Goal: Information Seeking & Learning: Find specific fact

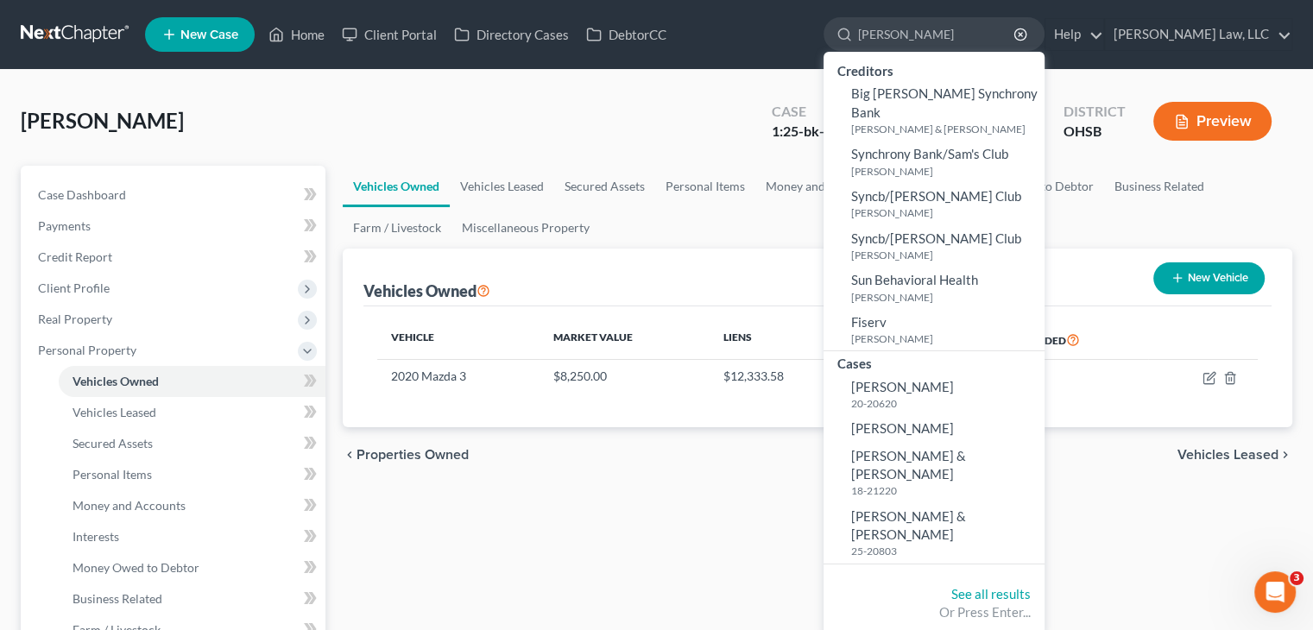
drag, startPoint x: 824, startPoint y: 32, endPoint x: 699, endPoint y: 12, distance: 125.9
click at [699, 12] on ul "New Case Home Client Portal Directory Cases DebtorCC [PERSON_NAME] - No Result …" at bounding box center [718, 34] width 1147 height 45
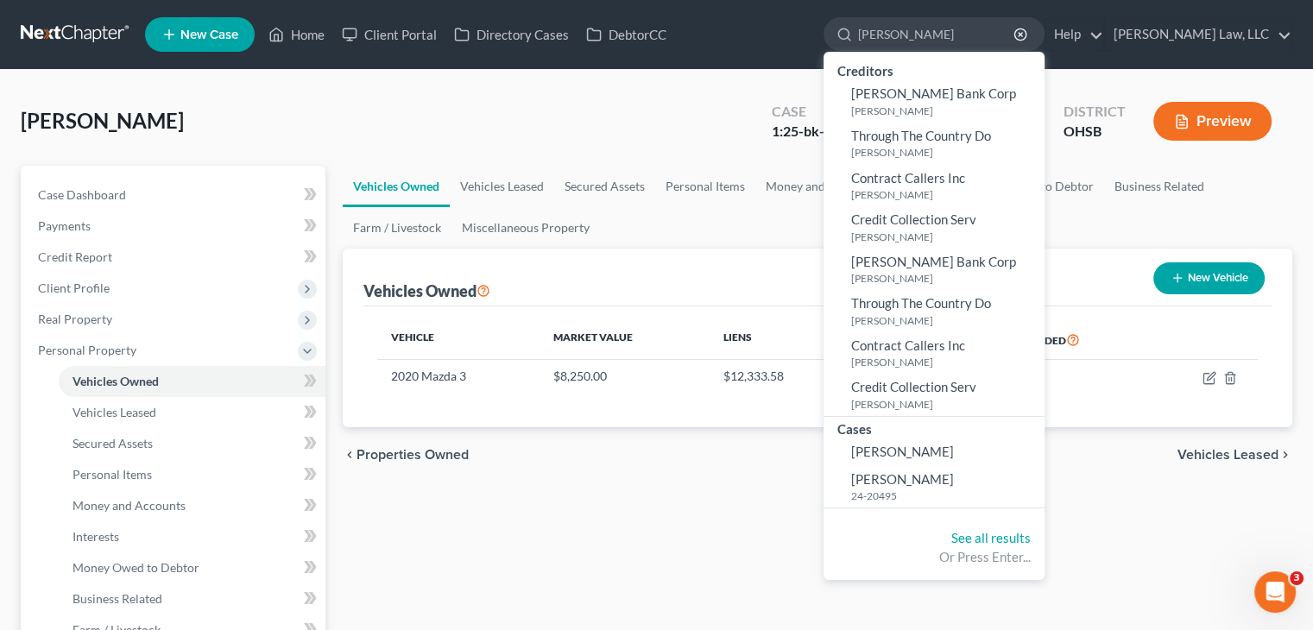
drag, startPoint x: 908, startPoint y: 32, endPoint x: 821, endPoint y: 49, distance: 88.9
click at [821, 49] on ul "New Case Home Client Portal Directory Cases DebtorCC [PERSON_NAME] - No Result …" at bounding box center [718, 34] width 1147 height 45
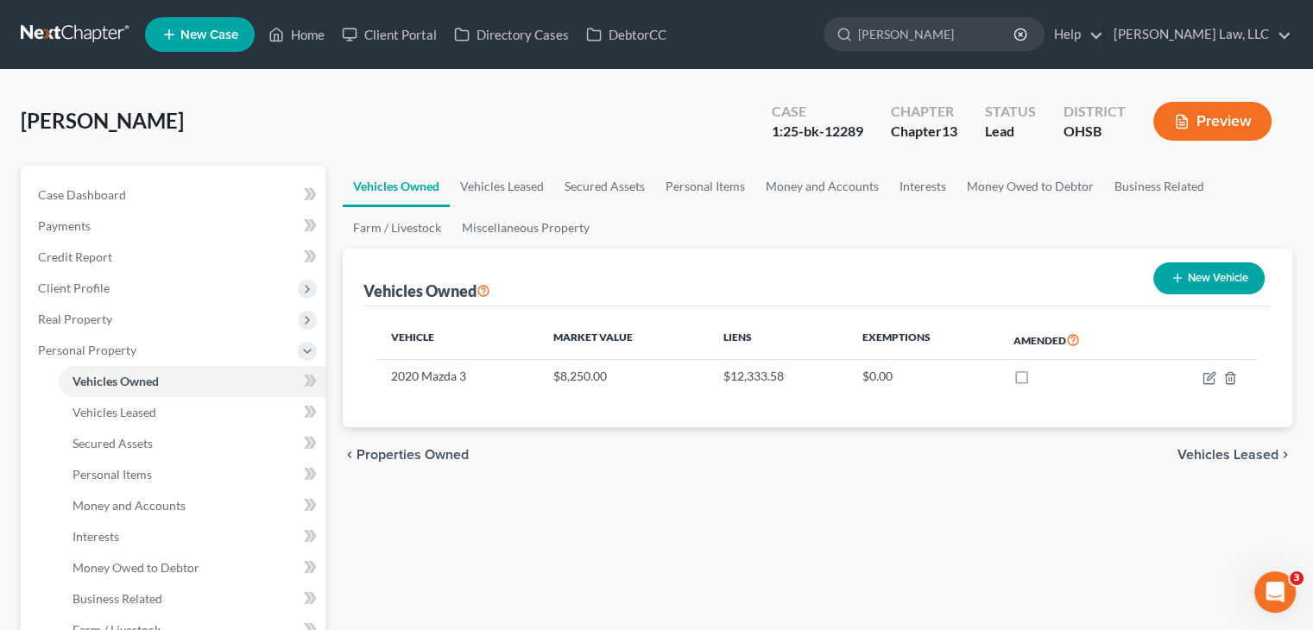
type input "a"
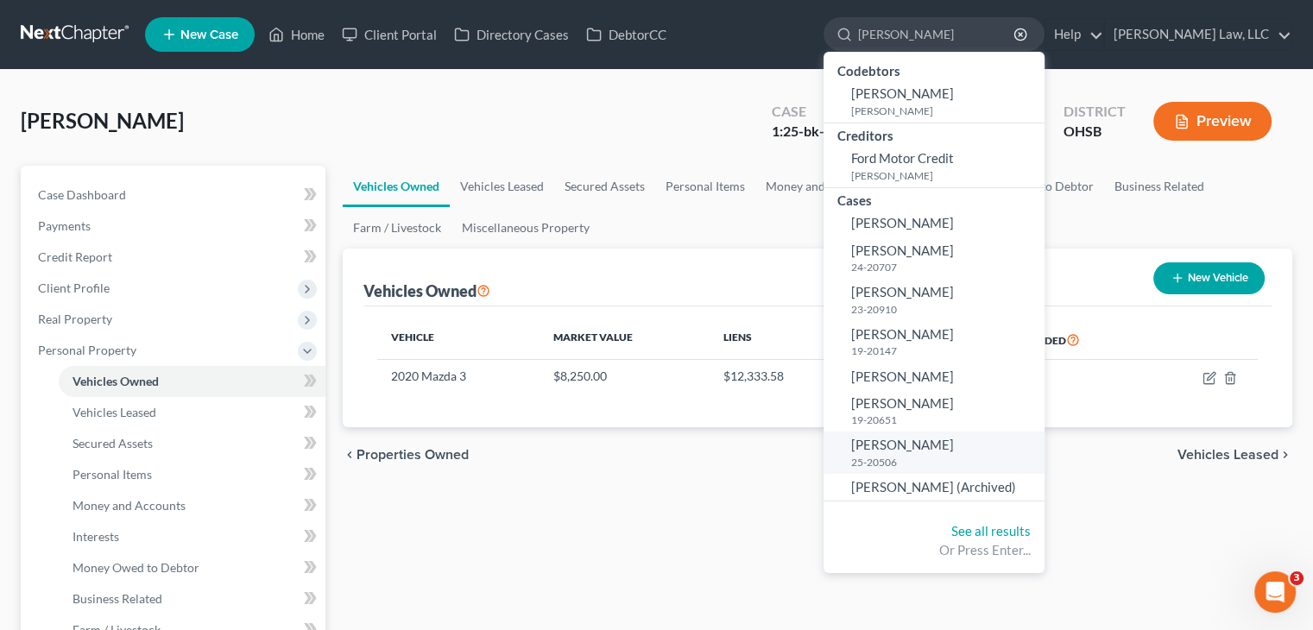
type input "[PERSON_NAME]"
click at [899, 456] on small "25-20506" at bounding box center [945, 462] width 189 height 15
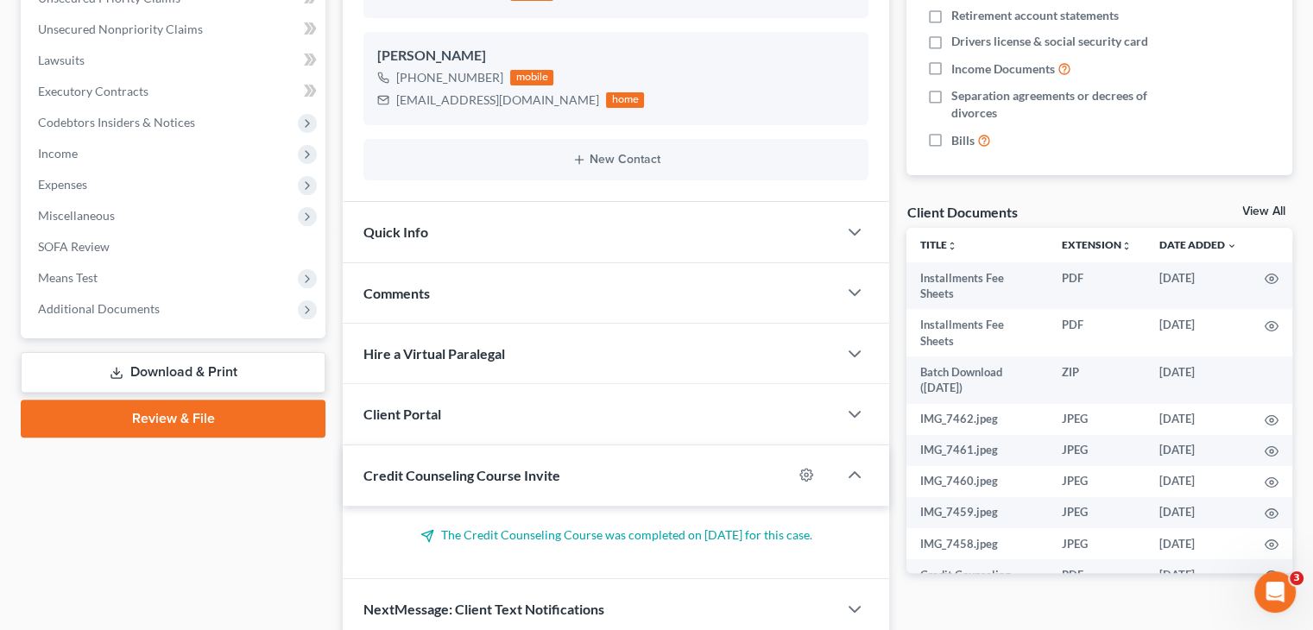
scroll to position [518, 0]
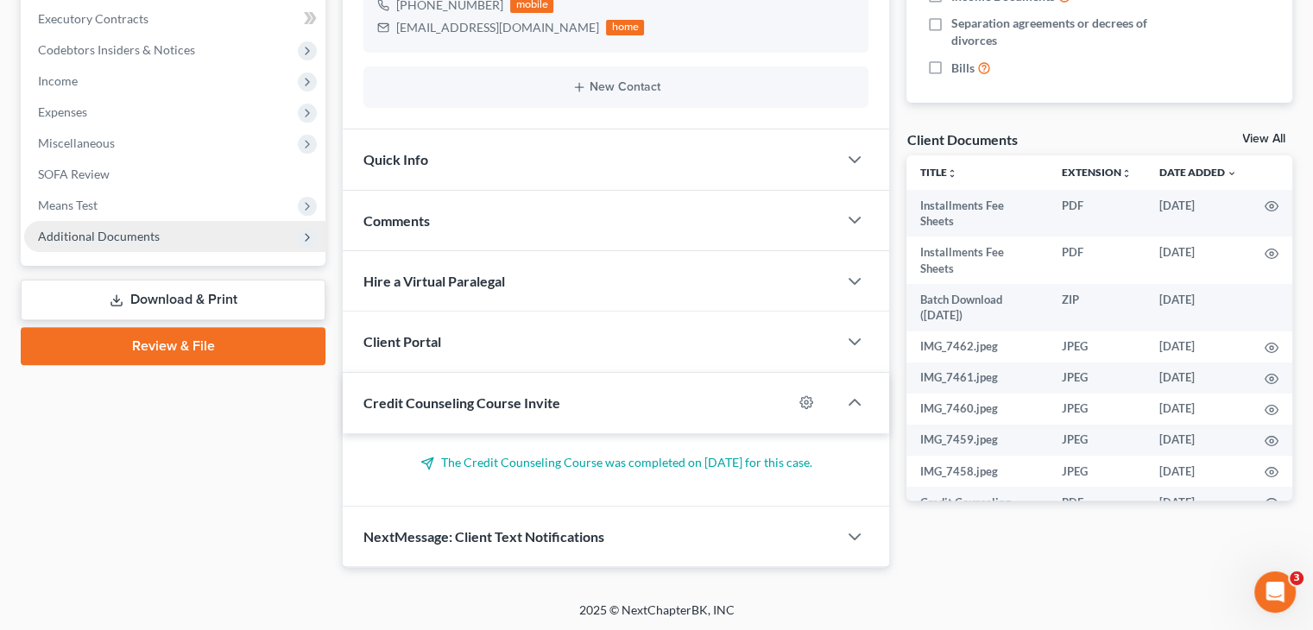
click at [179, 239] on span "Additional Documents" at bounding box center [174, 236] width 301 height 31
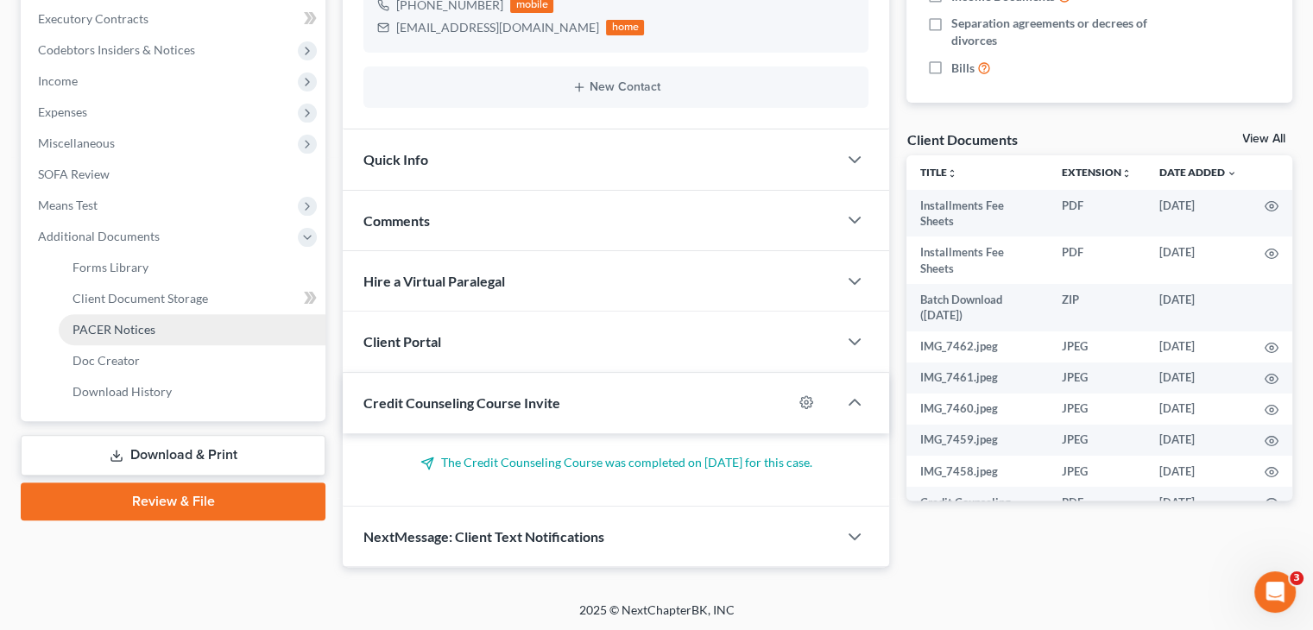
click at [150, 322] on span "PACER Notices" at bounding box center [114, 329] width 83 height 15
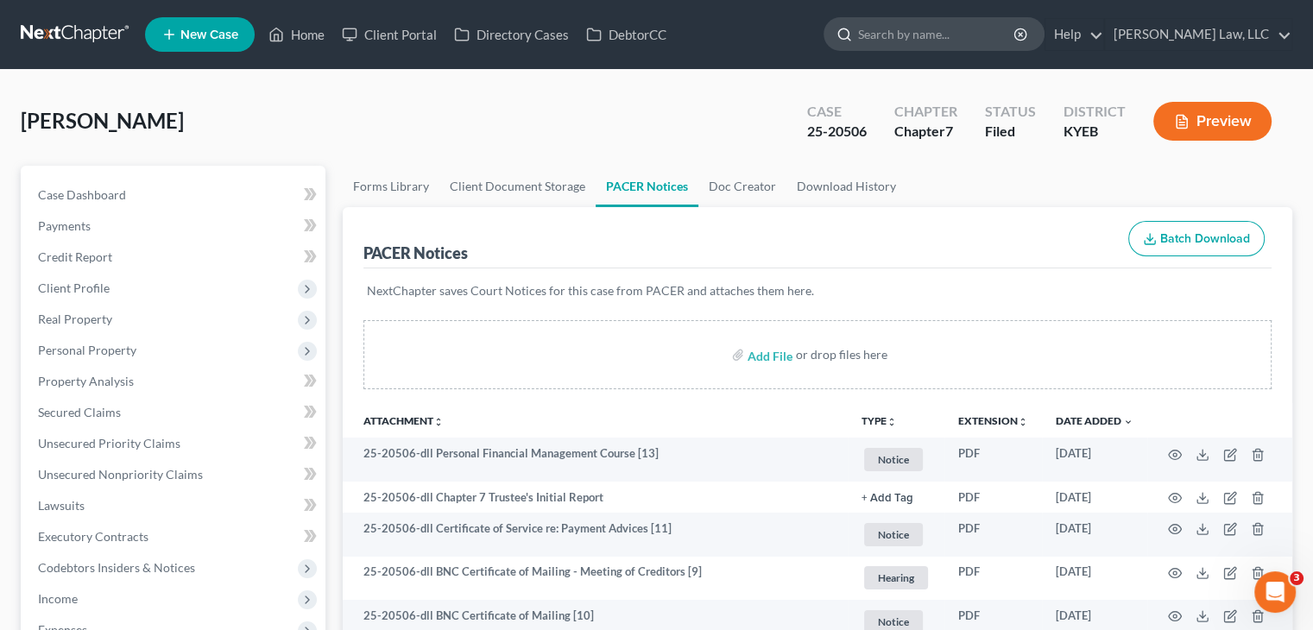
click at [930, 39] on input "search" at bounding box center [937, 34] width 158 height 32
type input "a"
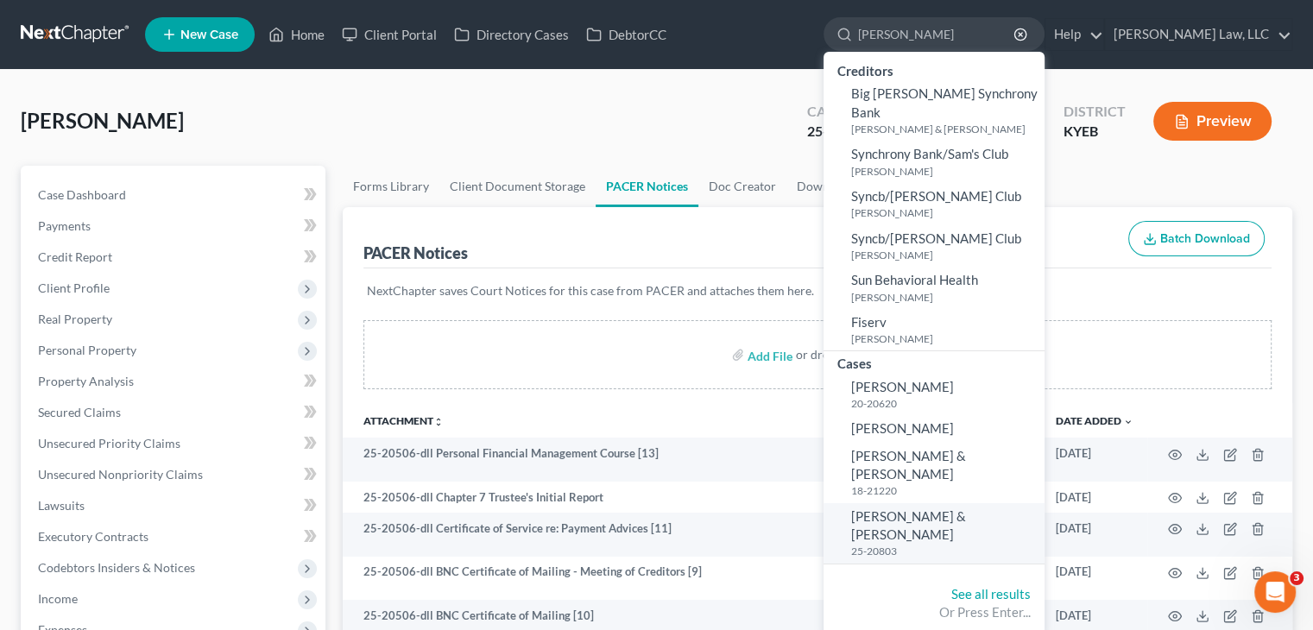
type input "[PERSON_NAME]"
click at [888, 508] on span "[PERSON_NAME] & [PERSON_NAME]" at bounding box center [908, 525] width 115 height 34
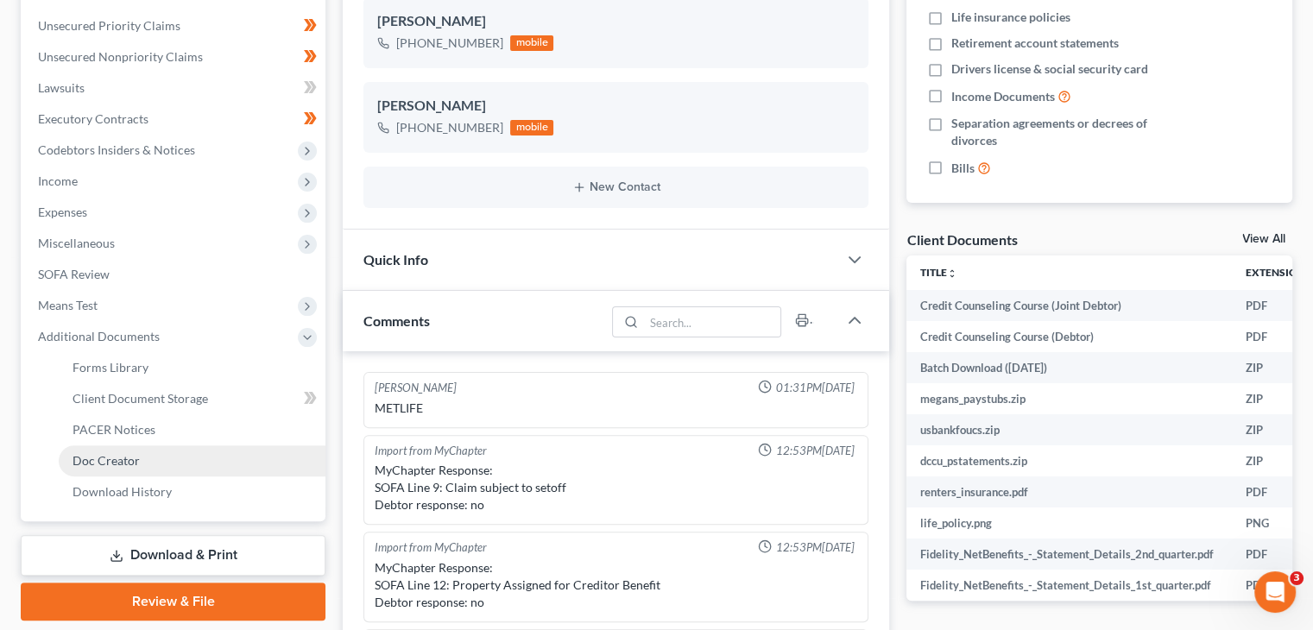
scroll to position [359, 0]
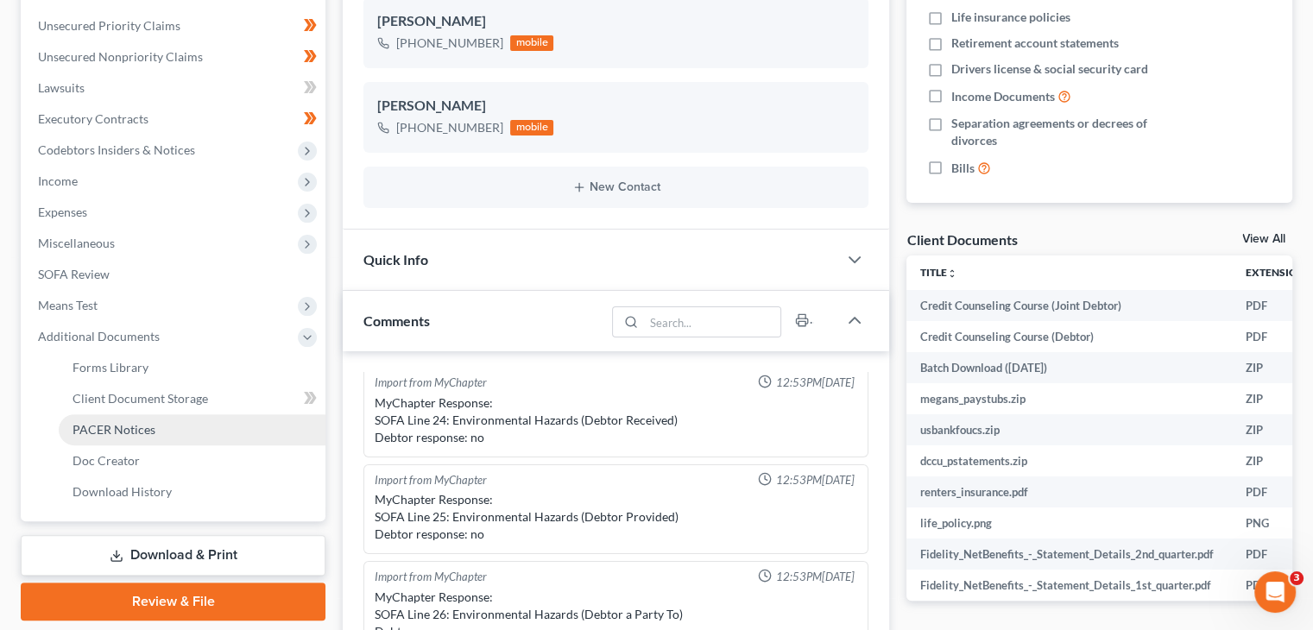
click at [123, 437] on link "PACER Notices" at bounding box center [192, 429] width 267 height 31
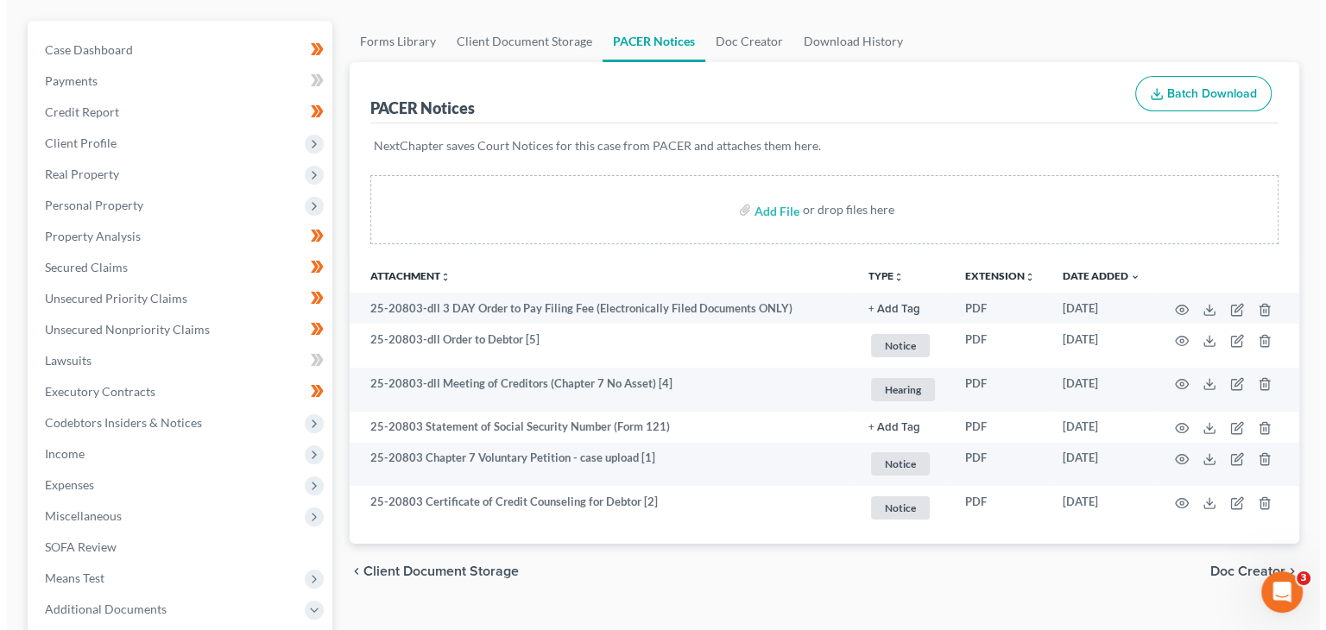
scroll to position [148, 0]
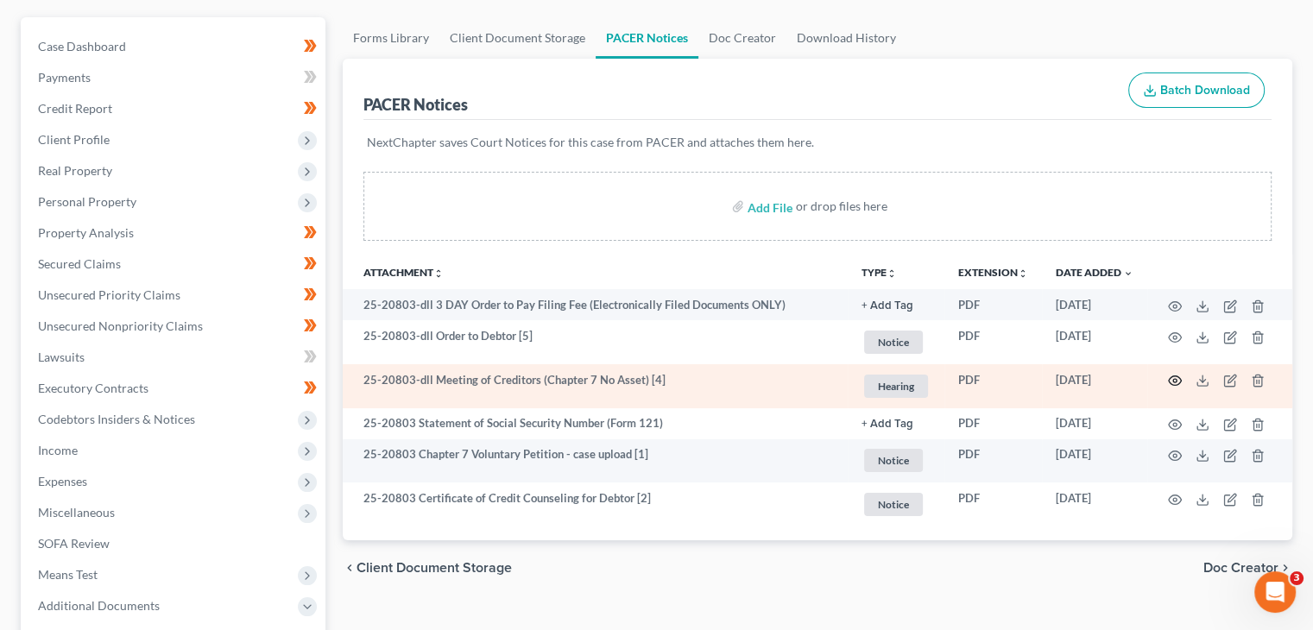
click at [1177, 380] on icon "button" at bounding box center [1175, 381] width 14 height 14
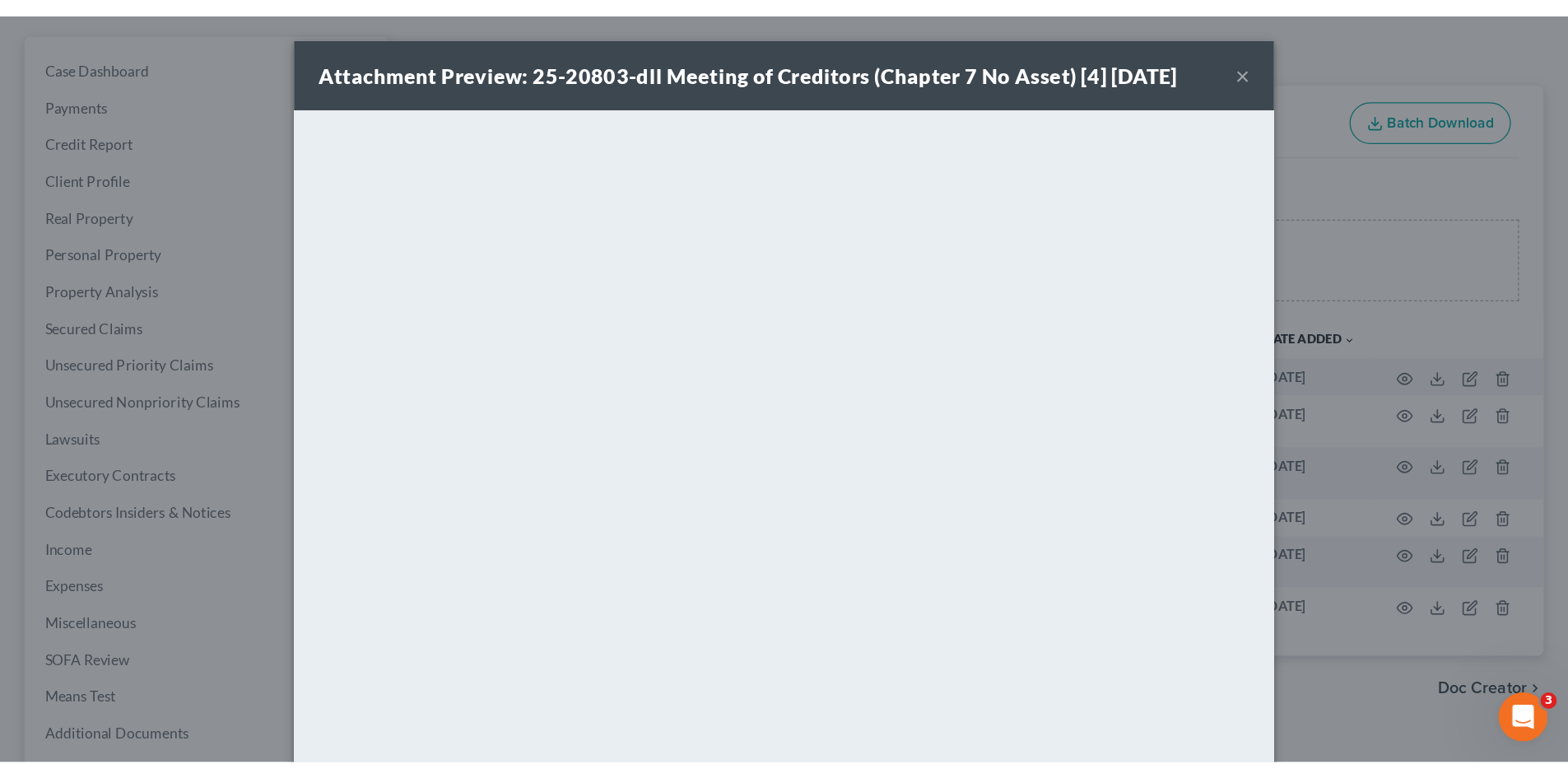
scroll to position [142, 0]
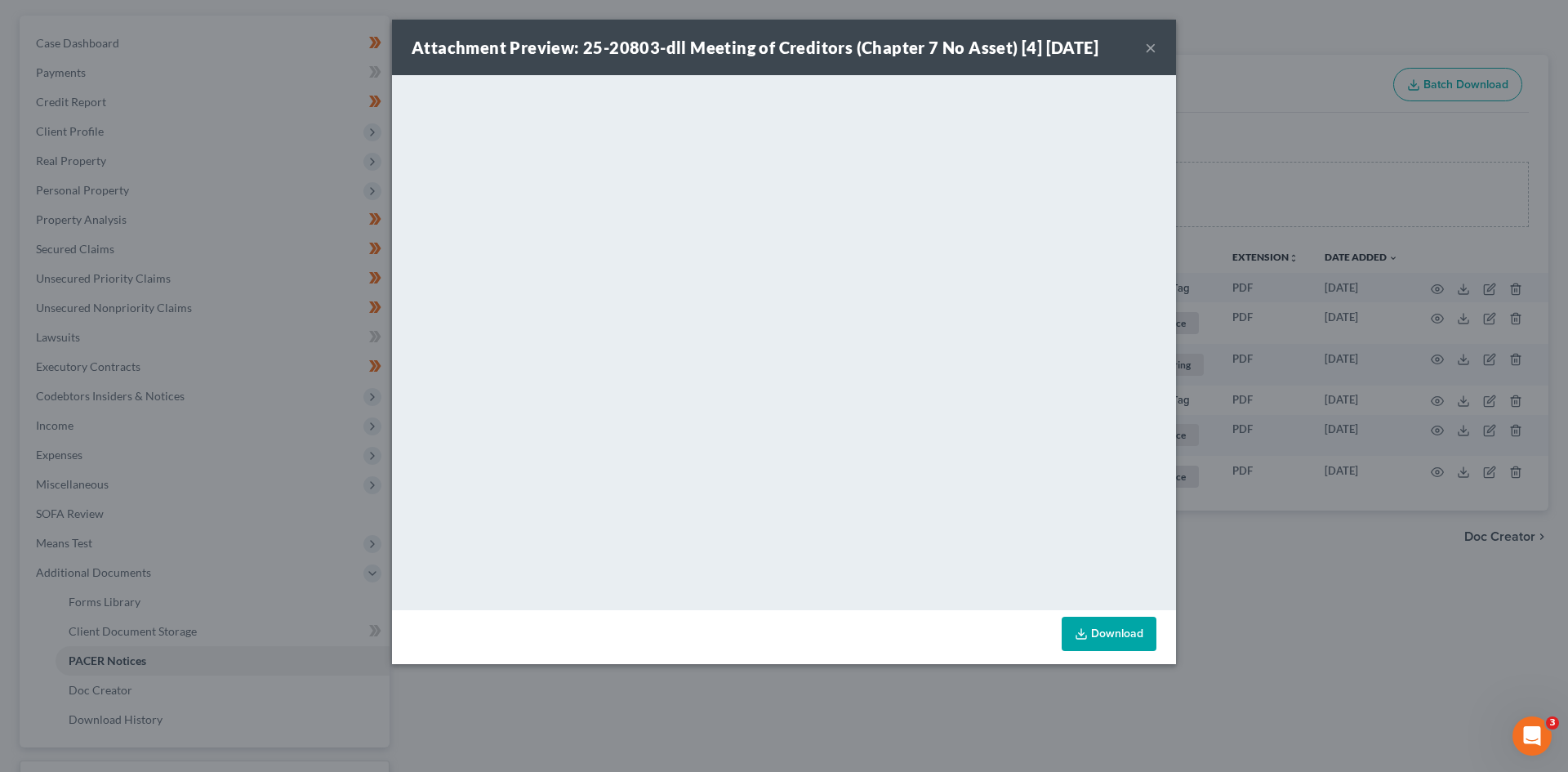
click at [1150, 51] on button "×" at bounding box center [1151, 47] width 11 height 20
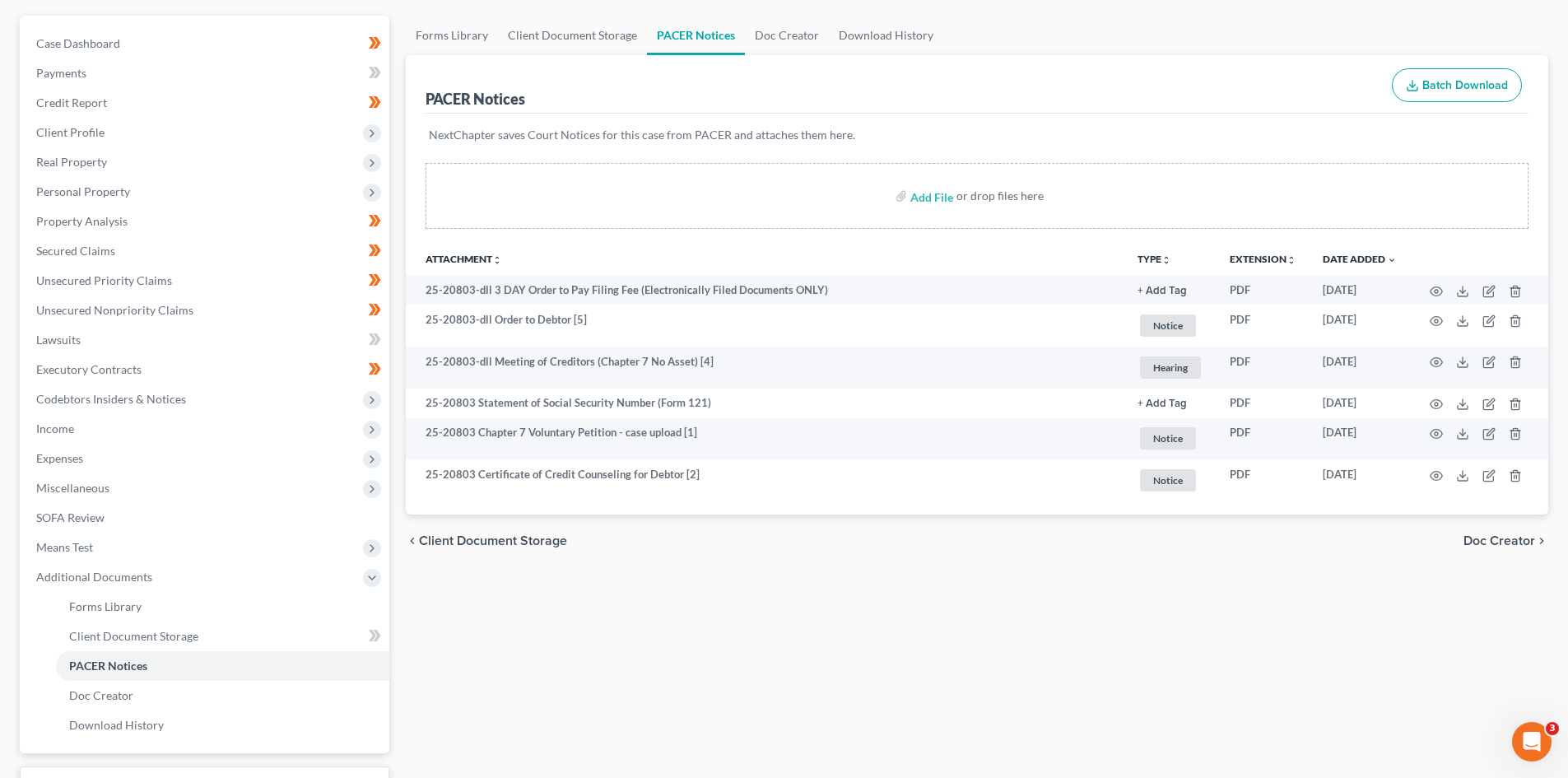
scroll to position [0, 0]
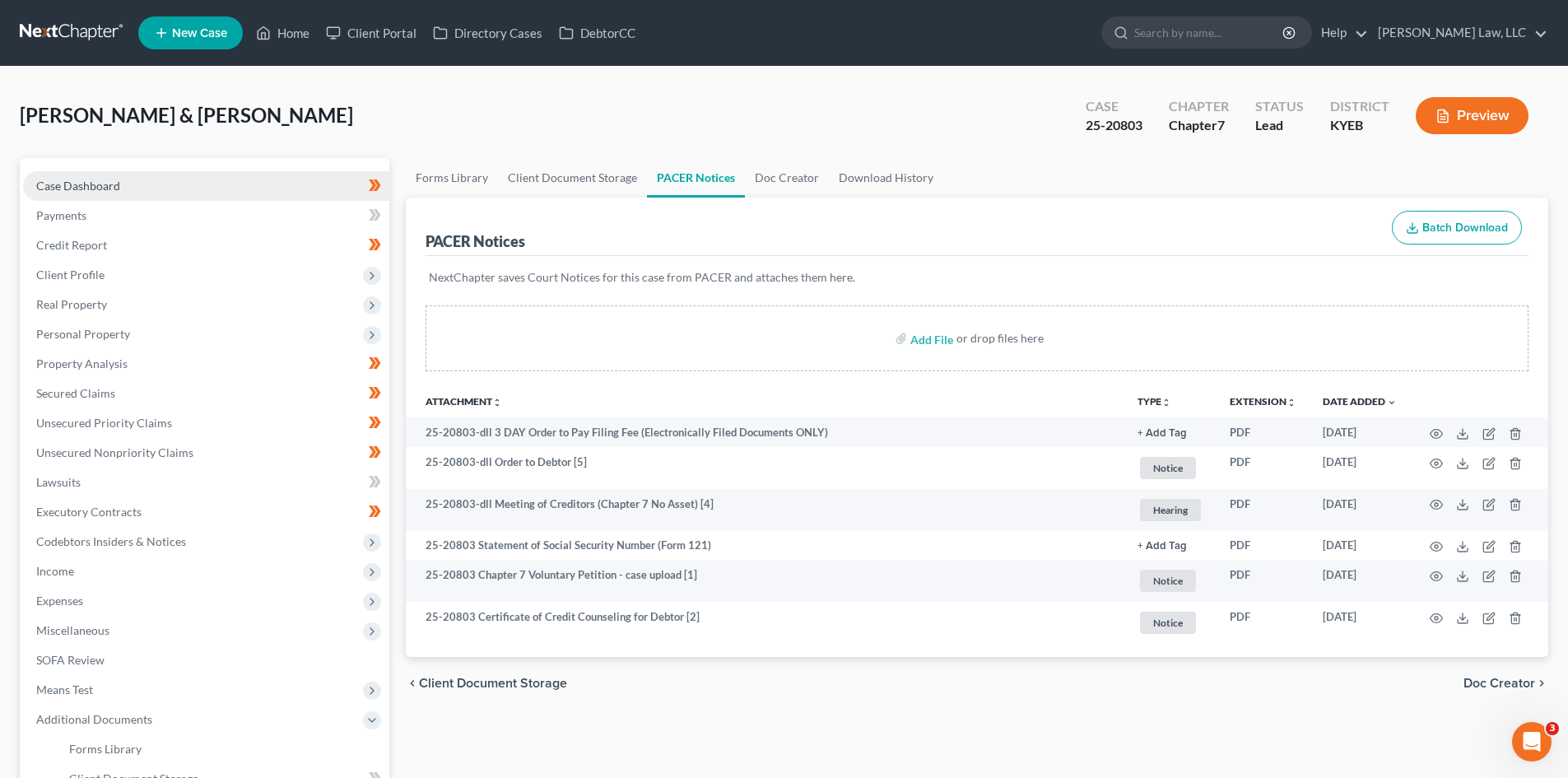
click at [206, 187] on link "Case Dashboard" at bounding box center [206, 186] width 366 height 30
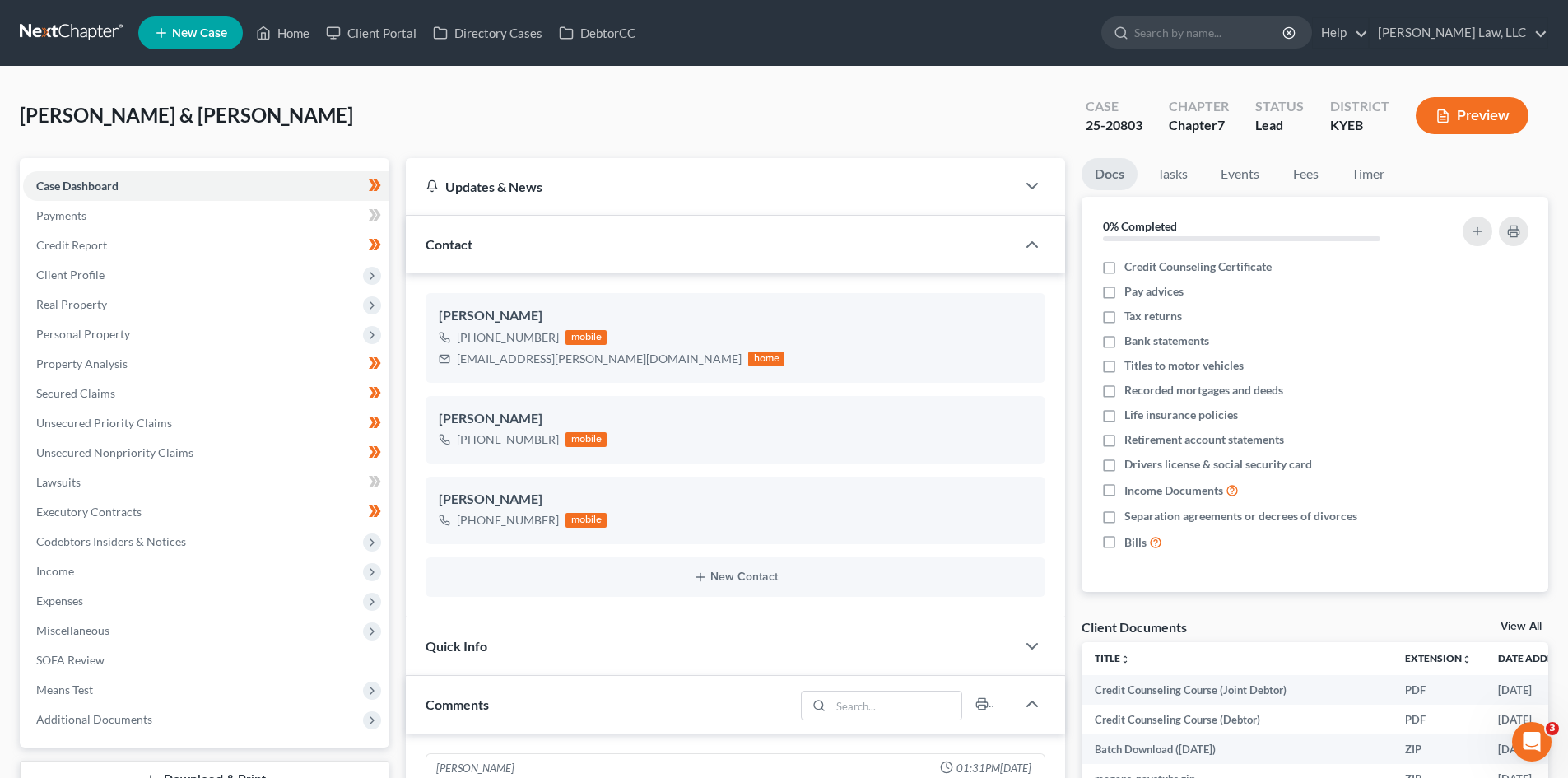
scroll to position [346, 0]
drag, startPoint x: 592, startPoint y: 364, endPoint x: 455, endPoint y: 370, distance: 137.1
click at [455, 370] on div "[PERSON_NAME] [PHONE_NUMBER] mobile [EMAIL_ADDRESS][PERSON_NAME][DOMAIN_NAME] h…" at bounding box center [735, 337] width 620 height 89
copy div "[EMAIL_ADDRESS][PERSON_NAME][DOMAIN_NAME]"
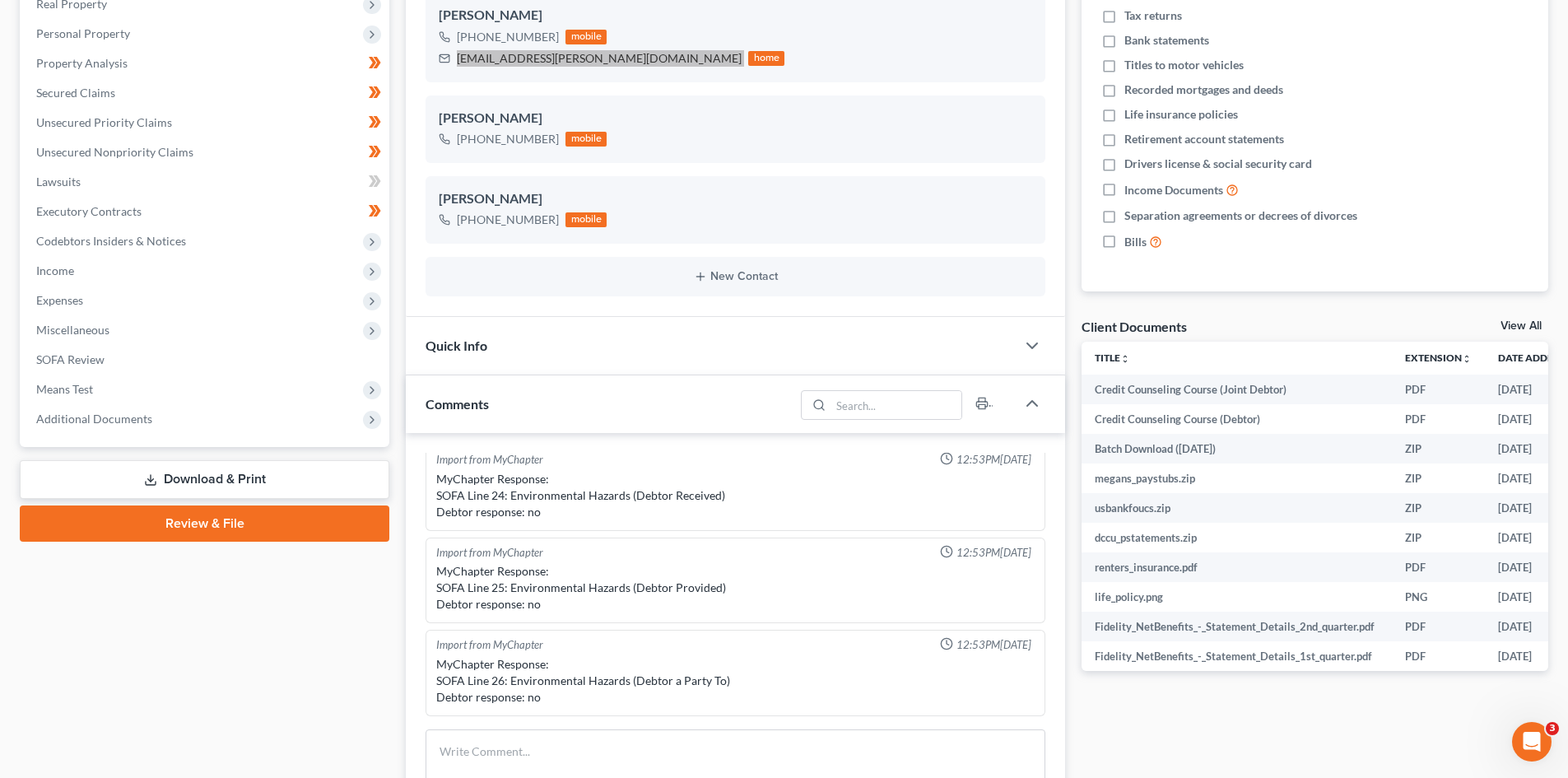
scroll to position [321, 0]
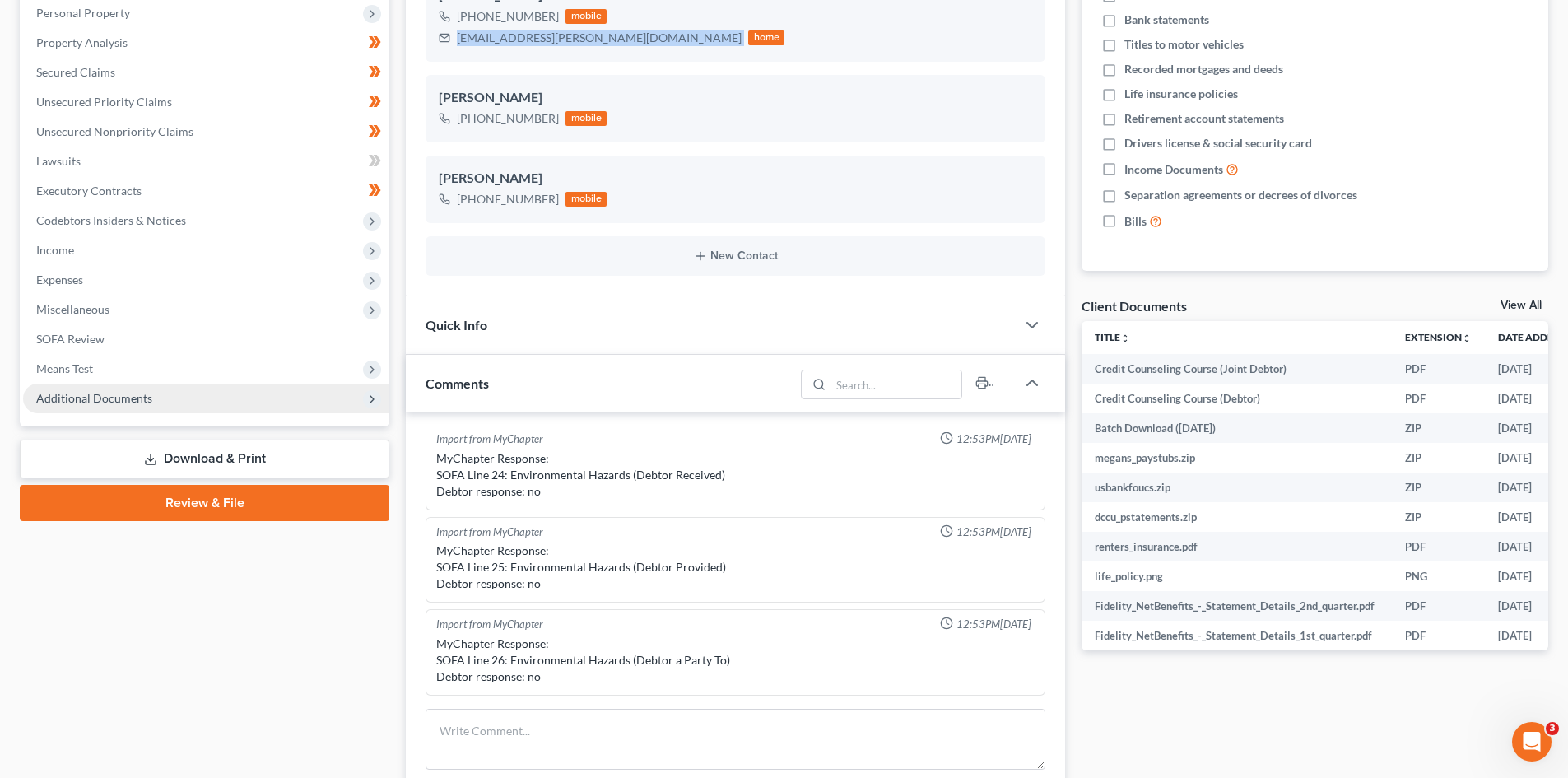
click at [113, 401] on span "Additional Documents" at bounding box center [94, 398] width 116 height 14
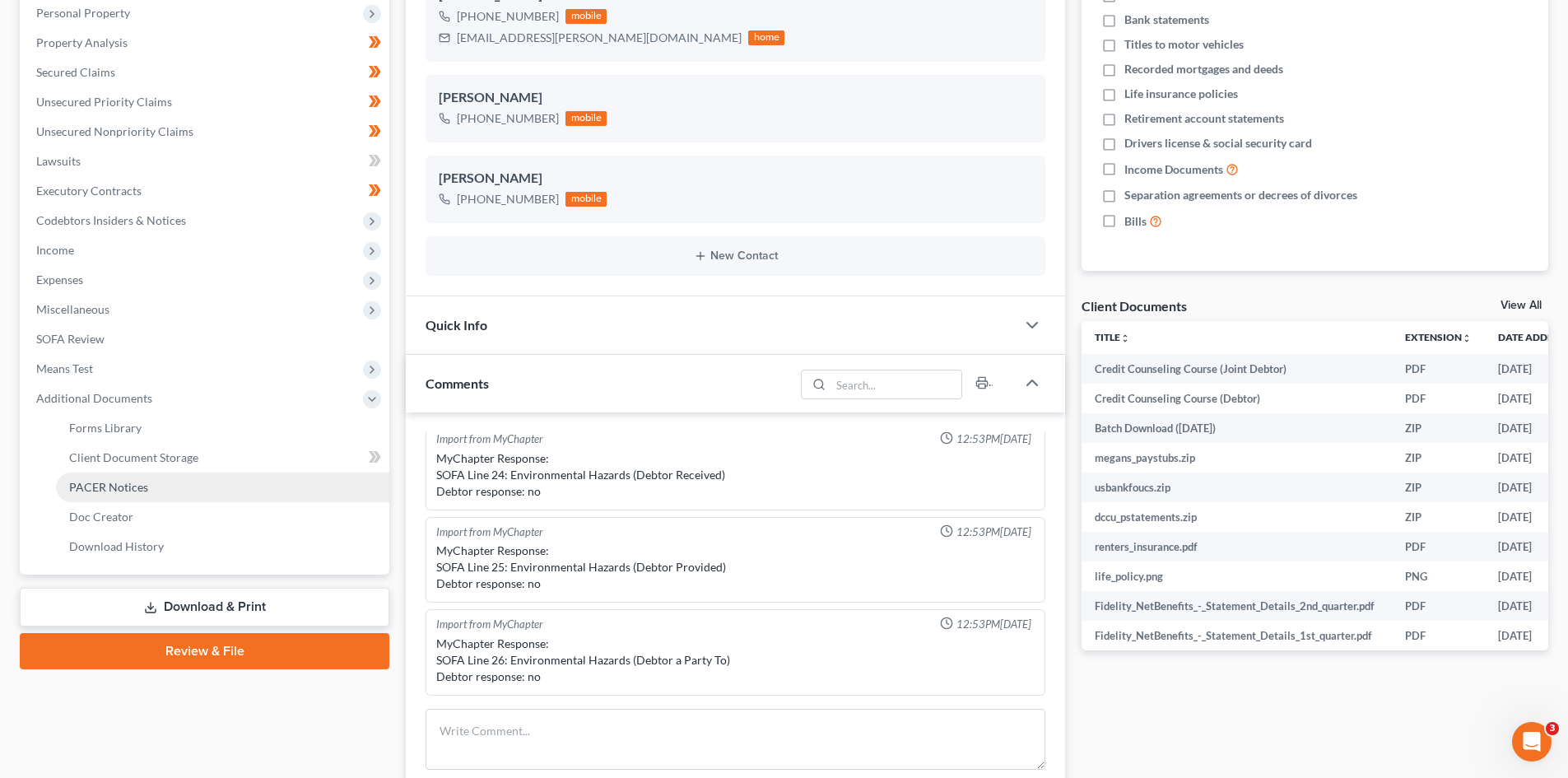
click at [107, 480] on span "PACER Notices" at bounding box center [109, 486] width 79 height 14
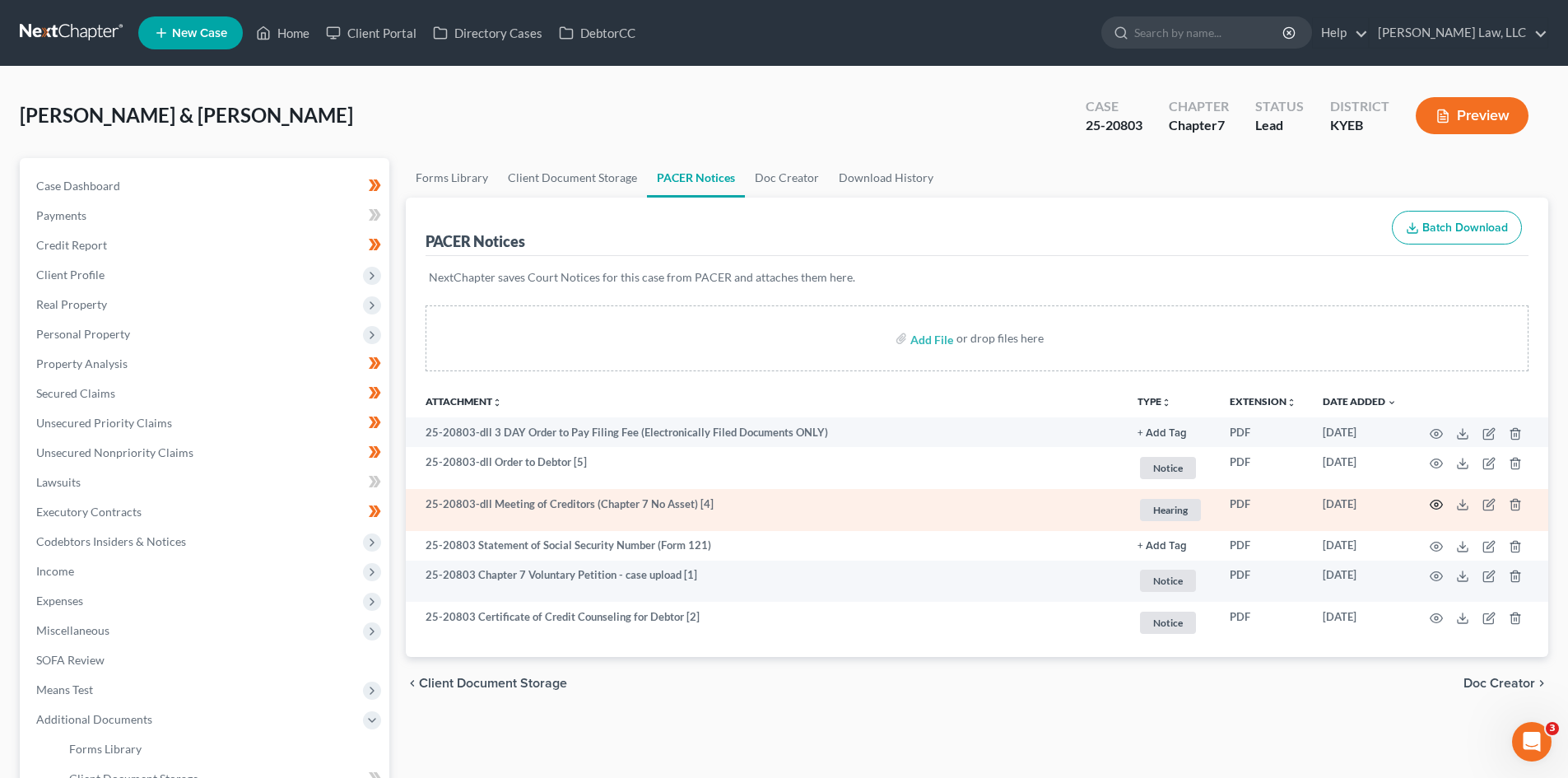
click at [1251, 502] on icon "button" at bounding box center [1436, 504] width 13 height 13
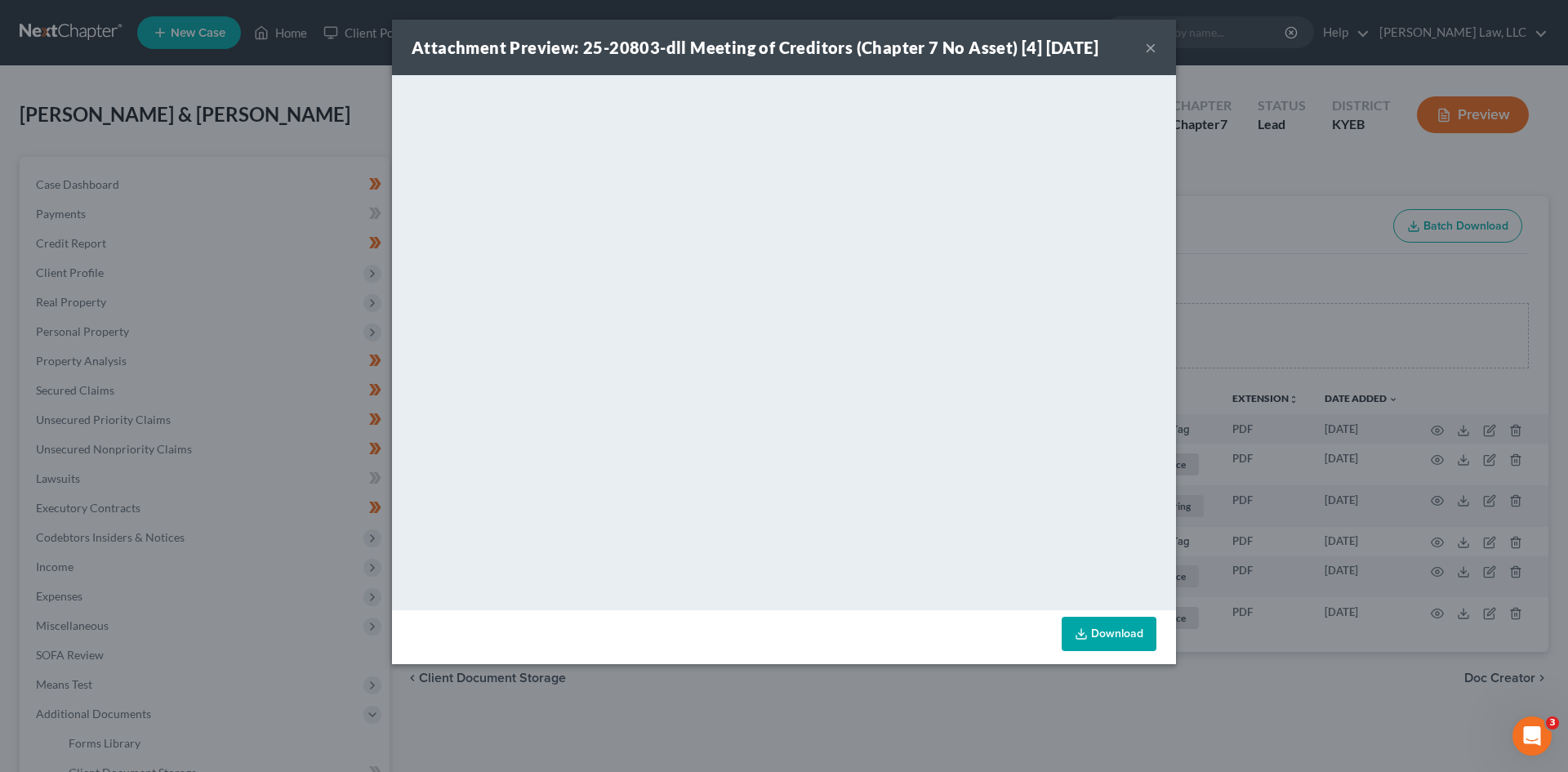
click at [1147, 49] on button "×" at bounding box center [1151, 47] width 11 height 20
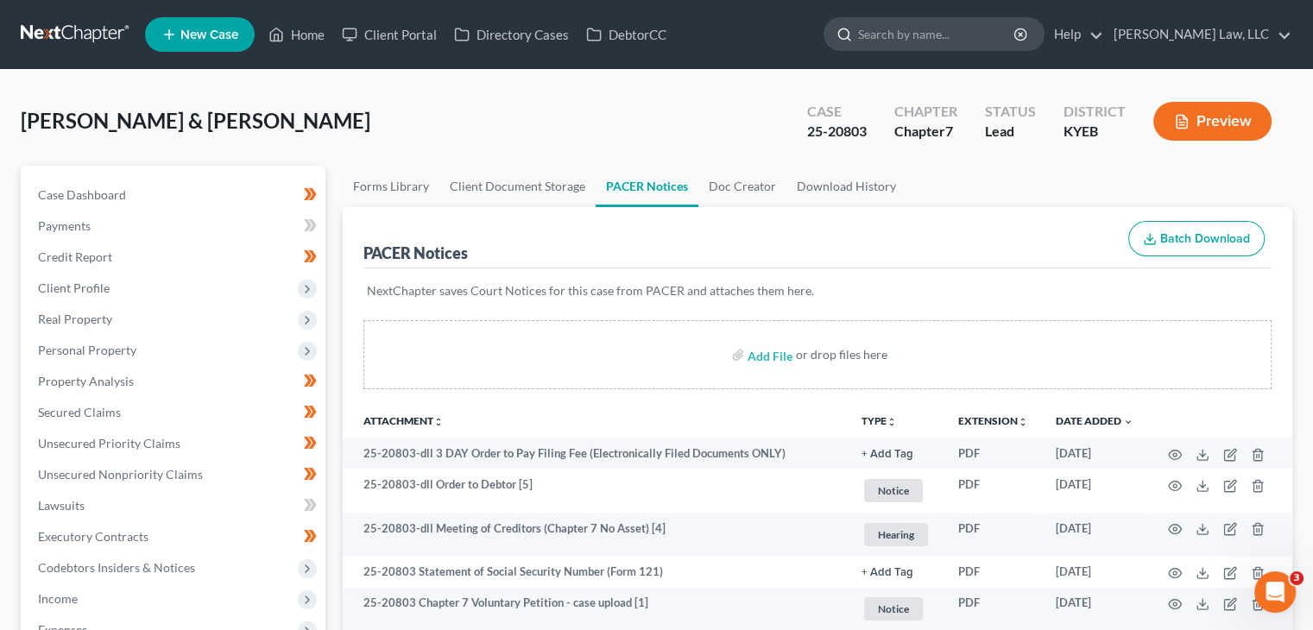
click at [893, 41] on input "search" at bounding box center [937, 34] width 158 height 32
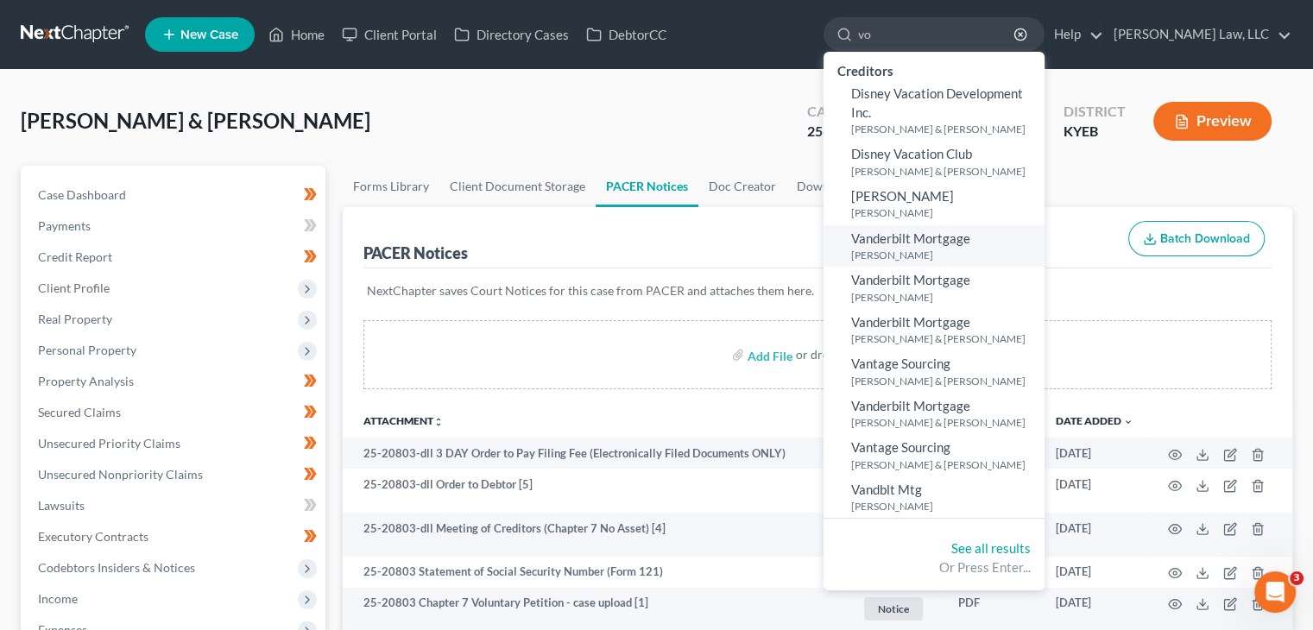
type input "v"
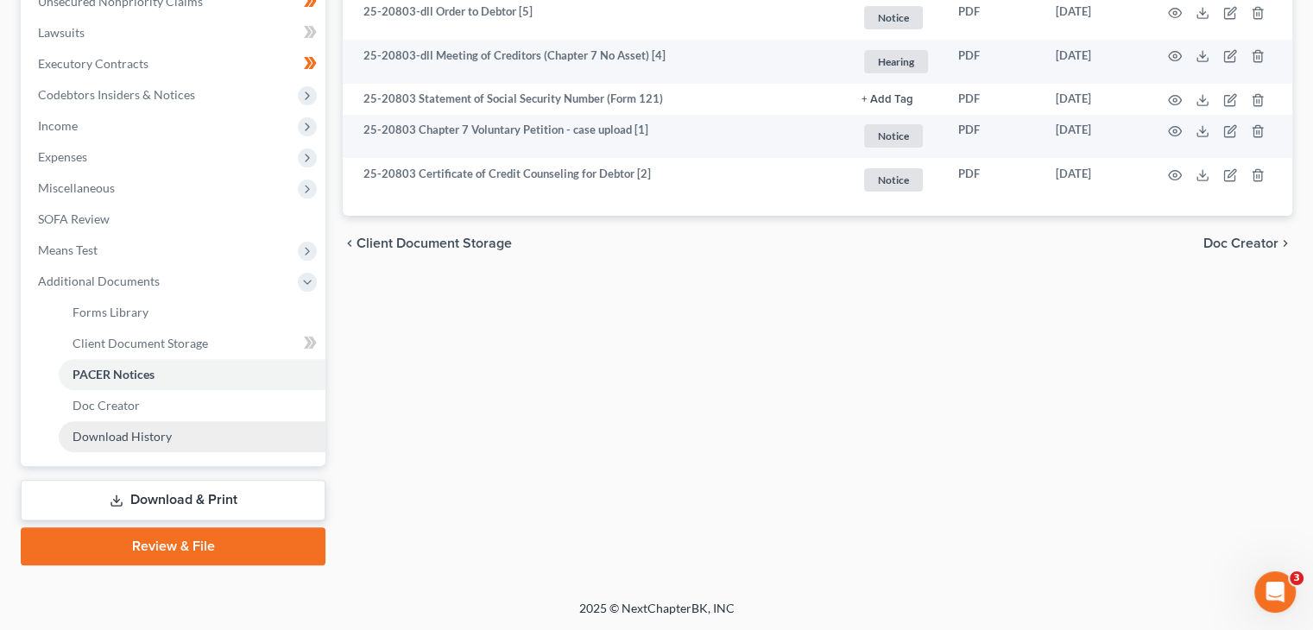
click at [123, 432] on span "Download History" at bounding box center [122, 436] width 99 height 15
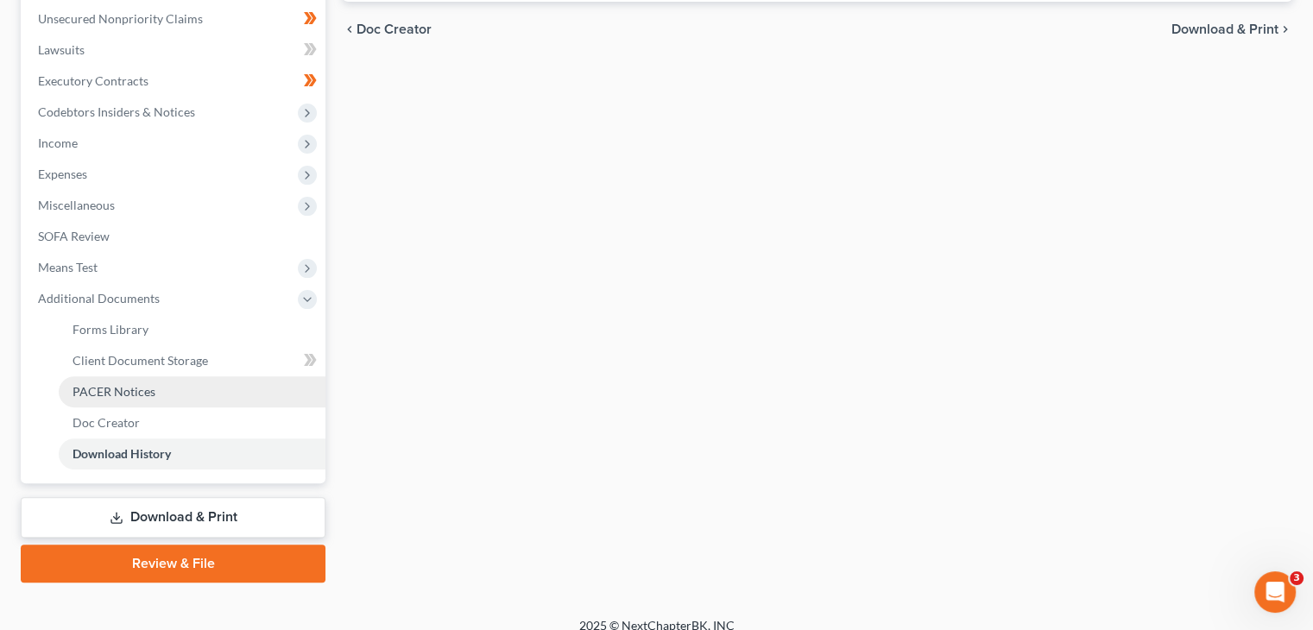
click at [145, 391] on span "PACER Notices" at bounding box center [114, 391] width 83 height 15
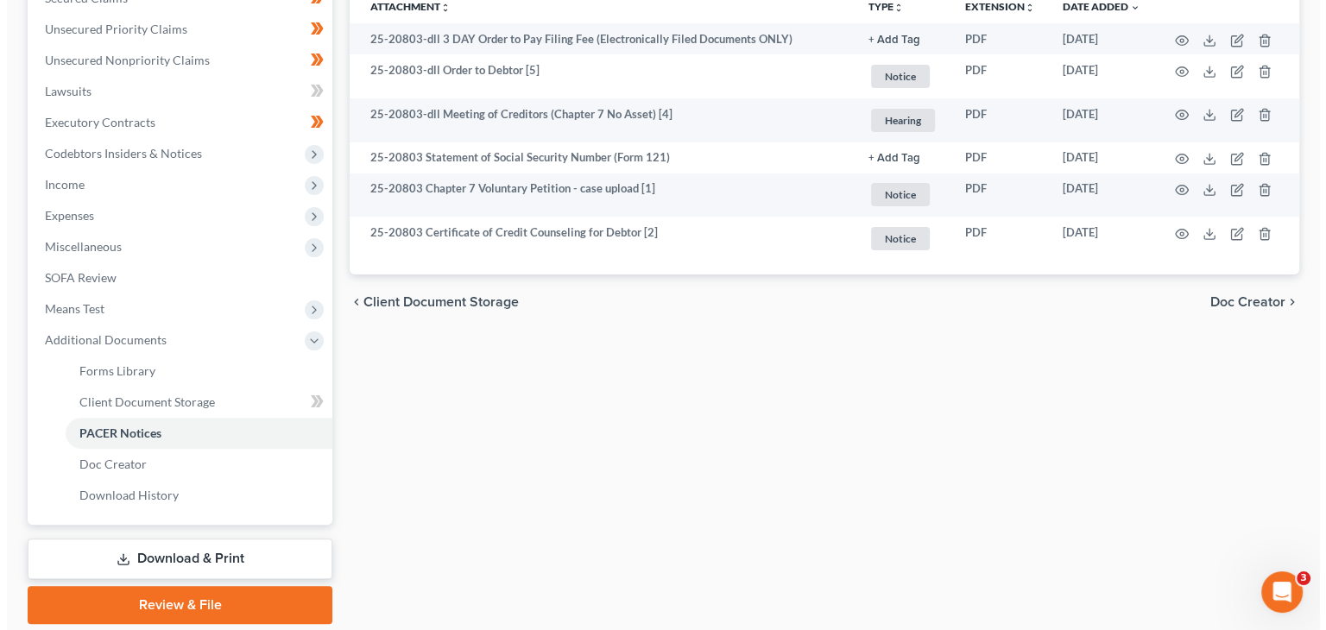
scroll to position [416, 0]
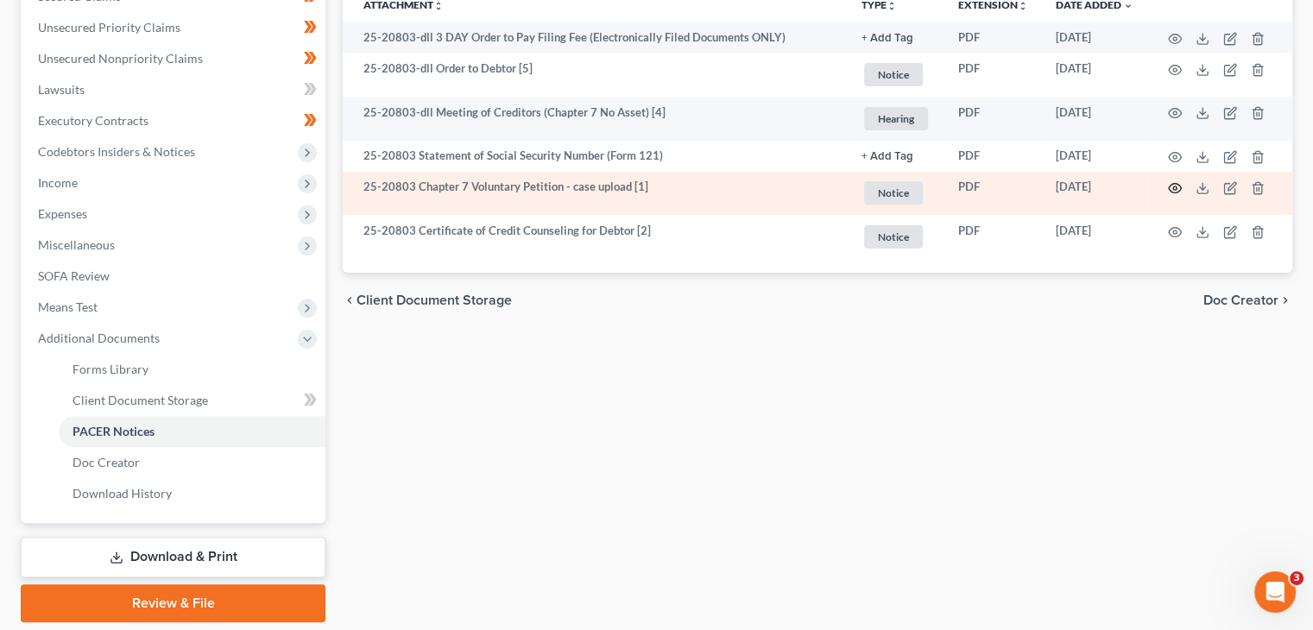
click at [1177, 187] on icon "button" at bounding box center [1175, 188] width 14 height 14
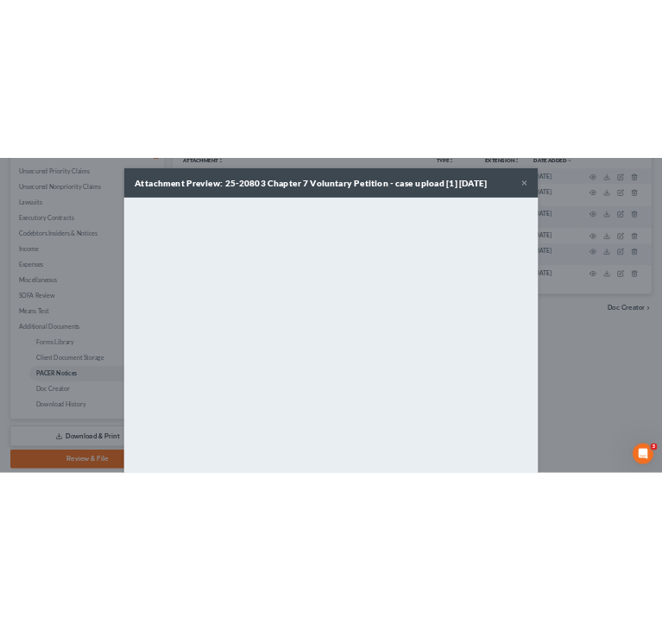
scroll to position [373, 0]
